Goal: Information Seeking & Learning: Learn about a topic

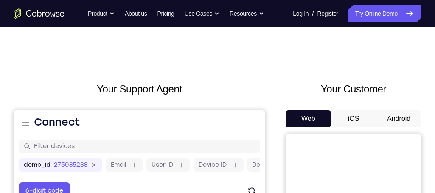
click at [396, 120] on button "Android" at bounding box center [398, 118] width 45 height 17
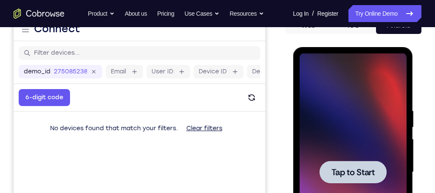
click at [331, 181] on div at bounding box center [352, 172] width 67 height 23
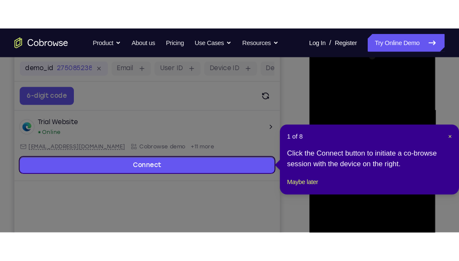
scroll to position [127, 0]
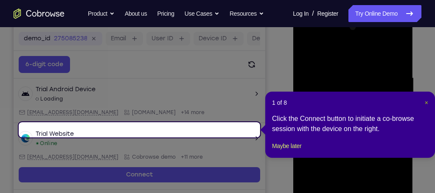
click at [427, 101] on span "×" at bounding box center [426, 102] width 3 height 7
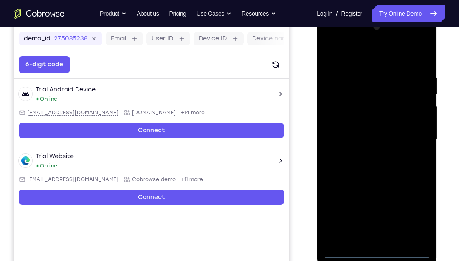
click at [378, 193] on div at bounding box center [376, 139] width 107 height 238
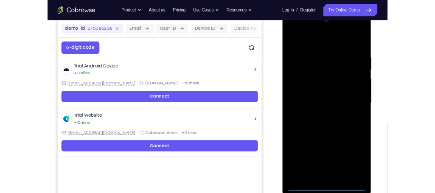
scroll to position [126, 0]
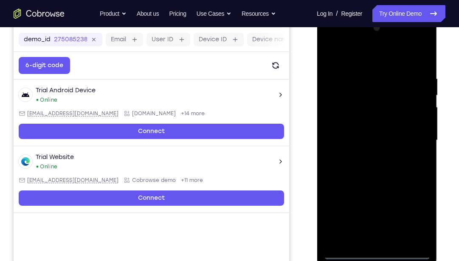
click at [418, 193] on div at bounding box center [376, 140] width 107 height 238
click at [414, 193] on div at bounding box center [376, 140] width 107 height 238
click at [389, 56] on div at bounding box center [376, 140] width 107 height 238
click at [373, 59] on div at bounding box center [376, 140] width 107 height 238
click at [411, 133] on div at bounding box center [376, 140] width 107 height 238
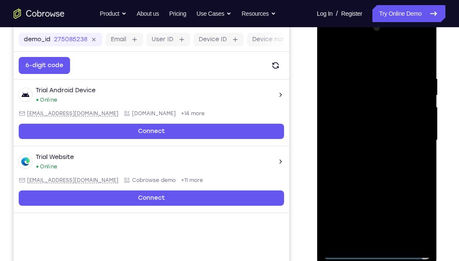
click at [369, 156] on div at bounding box center [376, 140] width 107 height 238
click at [371, 132] on div at bounding box center [376, 140] width 107 height 238
click at [368, 126] on div at bounding box center [376, 140] width 107 height 238
click at [378, 138] on div at bounding box center [376, 140] width 107 height 238
click at [388, 170] on div at bounding box center [376, 140] width 107 height 238
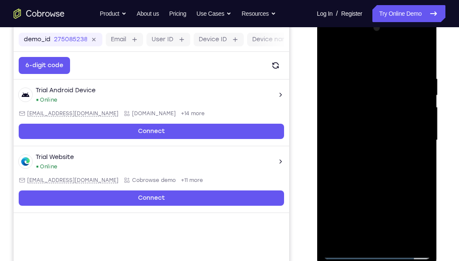
click at [387, 170] on div at bounding box center [376, 140] width 107 height 238
click at [390, 175] on div at bounding box center [376, 140] width 107 height 238
click at [398, 193] on div at bounding box center [376, 140] width 107 height 238
click at [383, 184] on div at bounding box center [376, 140] width 107 height 238
click at [410, 135] on div at bounding box center [376, 140] width 107 height 238
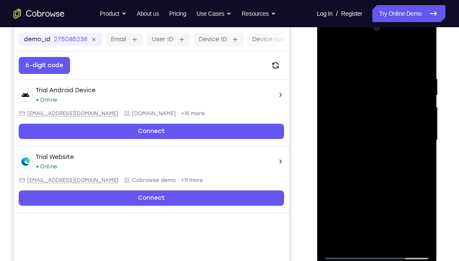
click at [386, 184] on div at bounding box center [376, 140] width 107 height 238
click at [413, 183] on div at bounding box center [376, 140] width 107 height 238
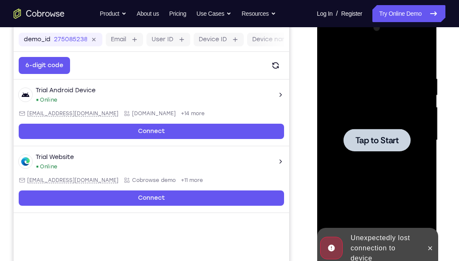
click at [393, 156] on div at bounding box center [376, 140] width 107 height 238
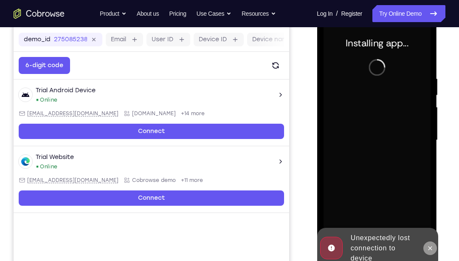
click at [432, 193] on button at bounding box center [430, 248] width 14 height 14
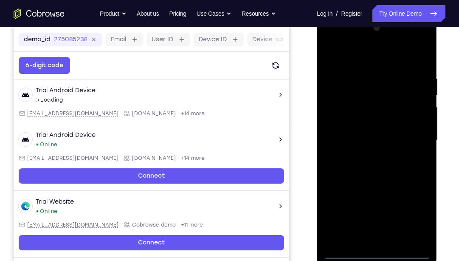
click at [379, 193] on div at bounding box center [376, 140] width 107 height 238
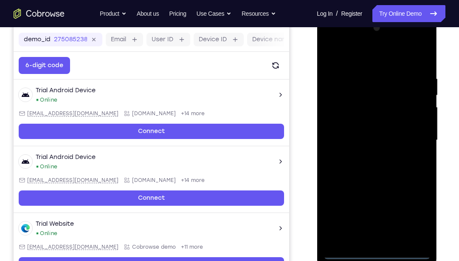
click at [415, 193] on div at bounding box center [376, 140] width 107 height 238
click at [383, 60] on div at bounding box center [376, 140] width 107 height 238
click at [413, 137] on div at bounding box center [376, 140] width 107 height 238
click at [365, 193] on div at bounding box center [376, 140] width 107 height 238
click at [365, 158] on div at bounding box center [376, 140] width 107 height 238
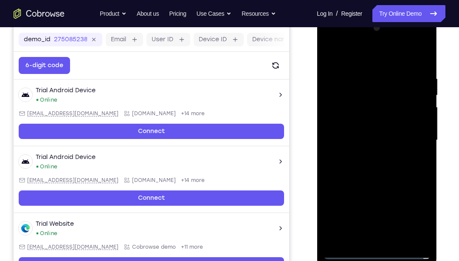
click at [368, 124] on div at bounding box center [376, 140] width 107 height 238
click at [365, 135] on div at bounding box center [376, 140] width 107 height 238
drag, startPoint x: 417, startPoint y: 137, endPoint x: 418, endPoint y: 119, distance: 18.3
click at [418, 119] on div at bounding box center [376, 140] width 107 height 238
click at [378, 122] on div at bounding box center [376, 140] width 107 height 238
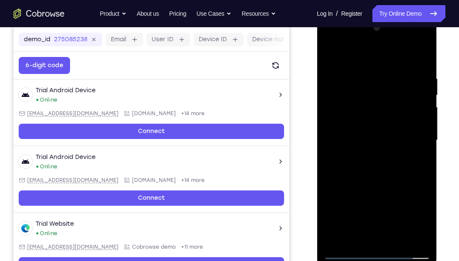
click at [397, 193] on div at bounding box center [376, 140] width 107 height 238
click at [379, 184] on div at bounding box center [376, 140] width 107 height 238
click at [382, 136] on div at bounding box center [376, 140] width 107 height 238
click at [379, 180] on div at bounding box center [376, 140] width 107 height 238
click at [412, 181] on div at bounding box center [376, 140] width 107 height 238
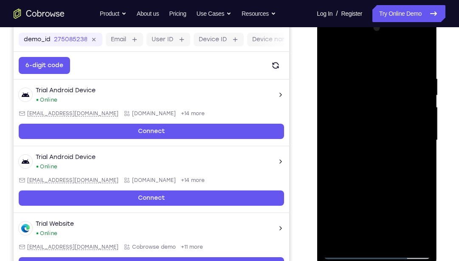
click at [419, 101] on div at bounding box center [376, 140] width 107 height 238
click at [390, 177] on div at bounding box center [376, 140] width 107 height 238
click at [413, 180] on div at bounding box center [376, 140] width 107 height 238
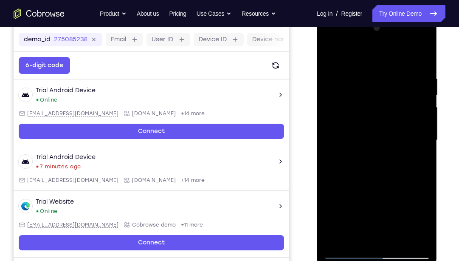
drag, startPoint x: 363, startPoint y: 94, endPoint x: 365, endPoint y: 107, distance: 13.3
click at [365, 107] on div at bounding box center [376, 140] width 107 height 238
click at [383, 85] on div at bounding box center [376, 140] width 107 height 238
click at [415, 146] on div at bounding box center [376, 140] width 107 height 238
click at [353, 193] on div at bounding box center [376, 140] width 107 height 238
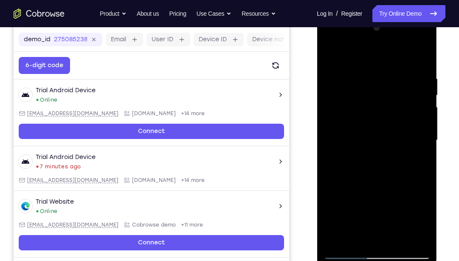
click at [362, 170] on div at bounding box center [376, 140] width 107 height 238
drag, startPoint x: 420, startPoint y: 147, endPoint x: 389, endPoint y: 151, distance: 31.3
click at [389, 151] on div at bounding box center [376, 140] width 107 height 238
drag, startPoint x: 415, startPoint y: 148, endPoint x: 368, endPoint y: 150, distance: 46.8
click at [368, 150] on div at bounding box center [376, 140] width 107 height 238
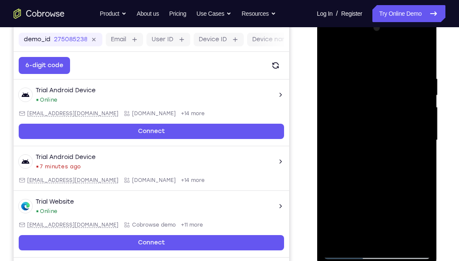
drag, startPoint x: 419, startPoint y: 150, endPoint x: 368, endPoint y: 153, distance: 51.1
click at [368, 153] on div at bounding box center [376, 140] width 107 height 238
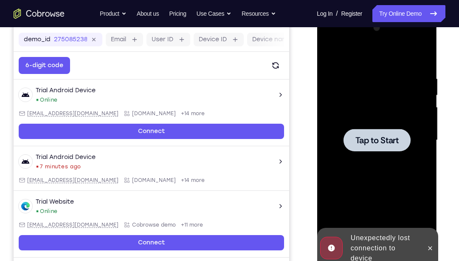
click at [418, 122] on div at bounding box center [376, 140] width 107 height 238
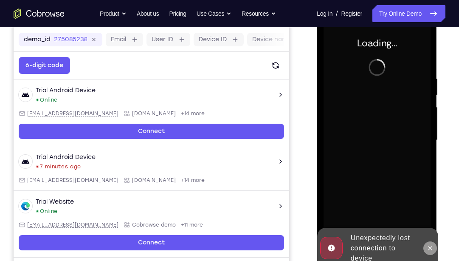
click at [432, 193] on icon at bounding box center [430, 248] width 7 height 7
